Goal: Transaction & Acquisition: Book appointment/travel/reservation

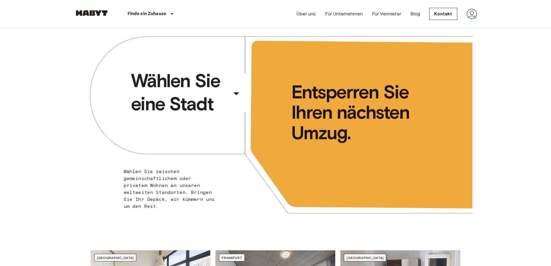
click at [193, 101] on span "Wählen Sie eine Stadt" at bounding box center [180, 92] width 98 height 46
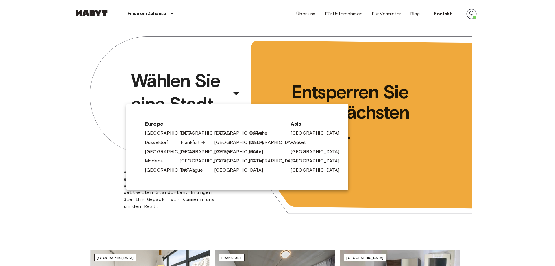
click at [190, 141] on link "Frankfurt" at bounding box center [193, 142] width 25 height 7
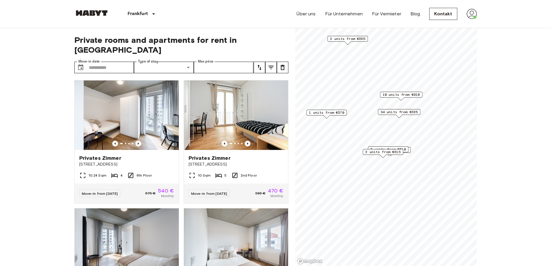
click at [405, 94] on span "10 units from €910" at bounding box center [400, 94] width 37 height 5
click at [457, 28] on div "1 units from €570 34 units from €525 1 units from €470 10 units from €910 2 uni…" at bounding box center [386, 28] width 182 height 0
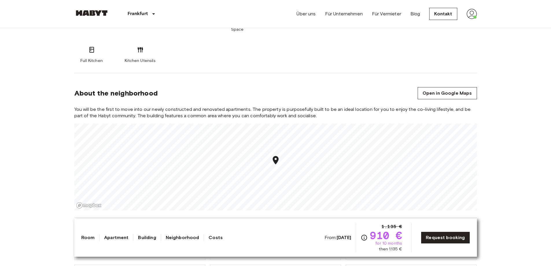
scroll to position [309, 0]
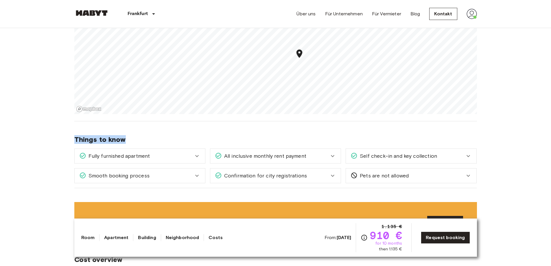
scroll to position [405, 0]
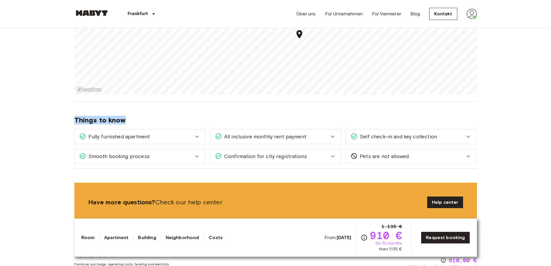
click at [141, 116] on span "Things to know" at bounding box center [275, 120] width 403 height 9
click at [136, 133] on span "Fully furnished apartment" at bounding box center [118, 137] width 64 height 8
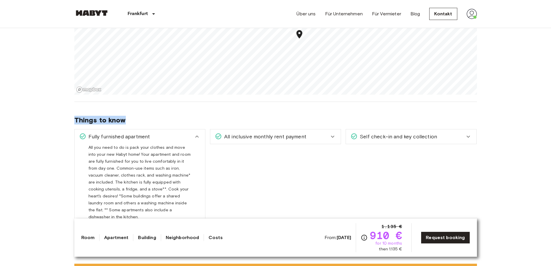
drag, startPoint x: 119, startPoint y: 116, endPoint x: 116, endPoint y: 115, distance: 3.3
click at [119, 116] on span "Things to know" at bounding box center [275, 120] width 403 height 9
click at [113, 116] on span "Things to know" at bounding box center [275, 120] width 403 height 9
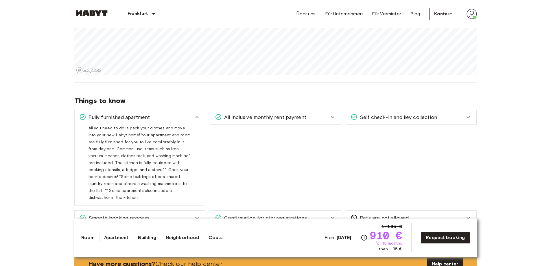
click at [239, 113] on span "All inclusive monthly rent payment" at bounding box center [264, 117] width 84 height 8
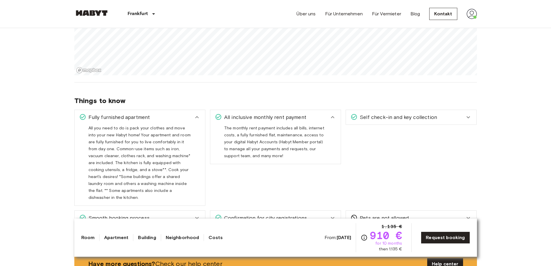
click at [379, 110] on div "Self check-in and key collection" at bounding box center [411, 117] width 130 height 14
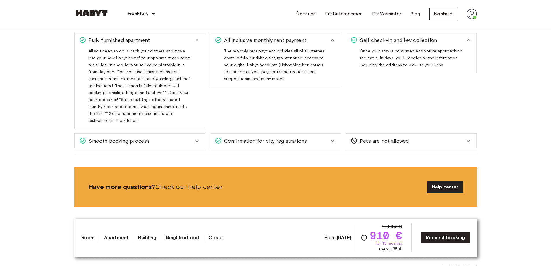
scroll to position [521, 0]
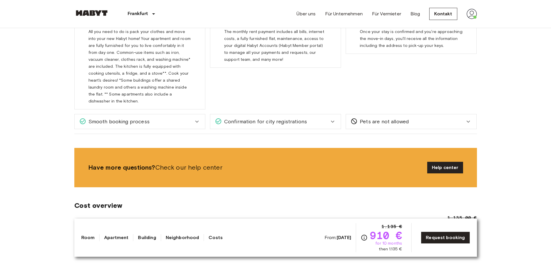
click at [152, 118] on div "Smooth booking process" at bounding box center [136, 122] width 114 height 8
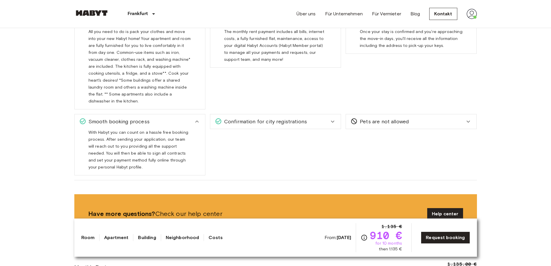
click at [266, 114] on div "Confirmation for city registrations" at bounding box center [275, 121] width 130 height 14
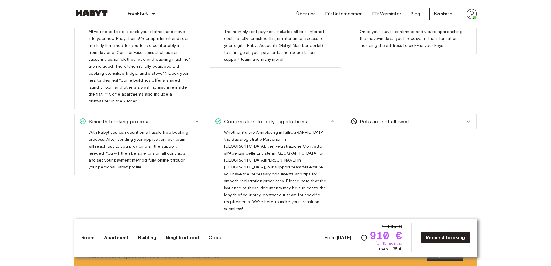
click at [360, 118] on span "Pets are not allowed" at bounding box center [382, 122] width 51 height 8
click at [374, 118] on span "Pets are not allowed" at bounding box center [382, 122] width 51 height 8
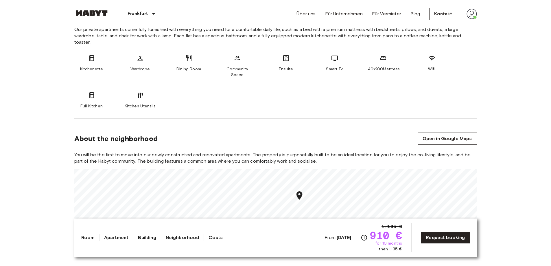
scroll to position [302, 0]
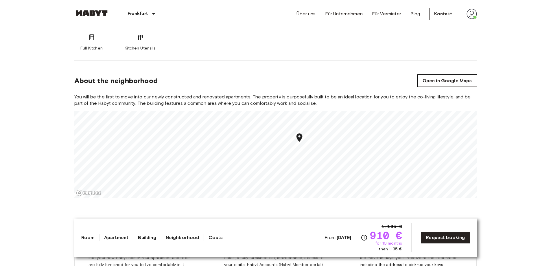
click at [444, 75] on link "Open in Google Maps" at bounding box center [447, 81] width 59 height 12
